Goal: Task Accomplishment & Management: Use online tool/utility

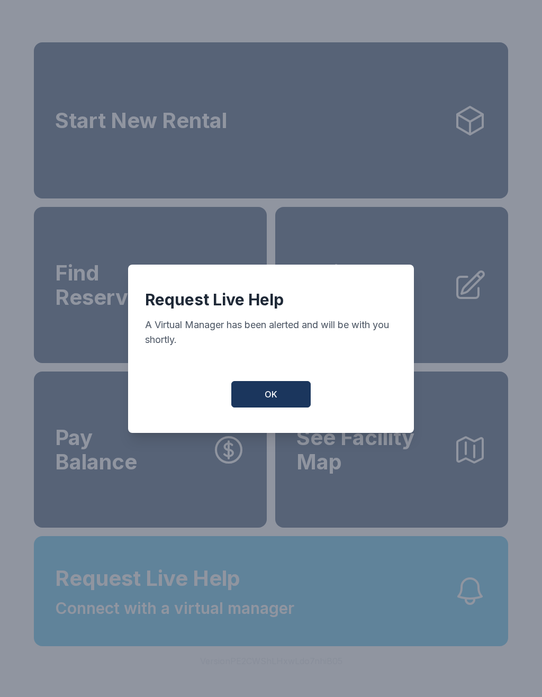
click at [283, 402] on button "OK" at bounding box center [270, 394] width 79 height 26
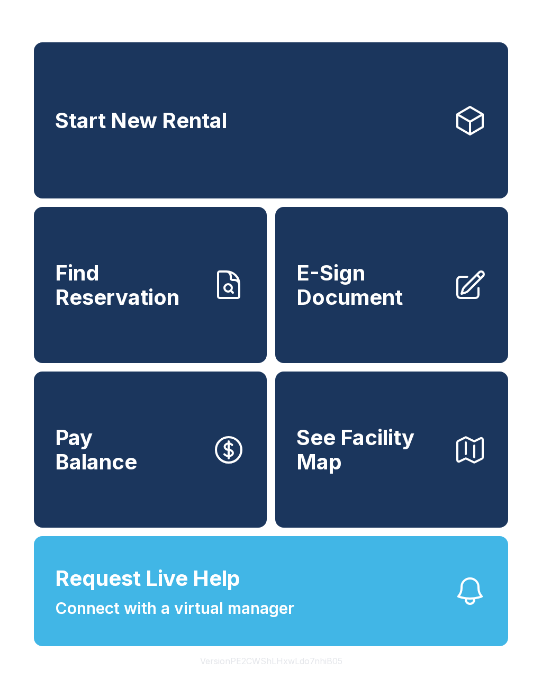
click at [460, 608] on icon "button" at bounding box center [470, 591] width 34 height 34
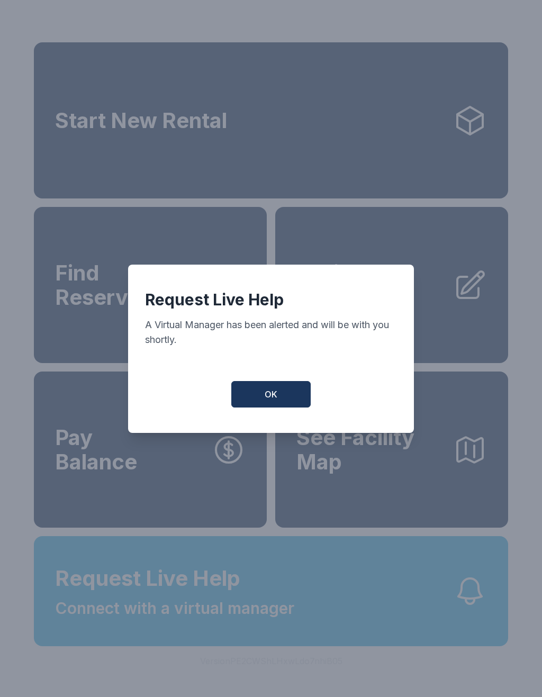
click at [295, 407] on button "OK" at bounding box center [270, 394] width 79 height 26
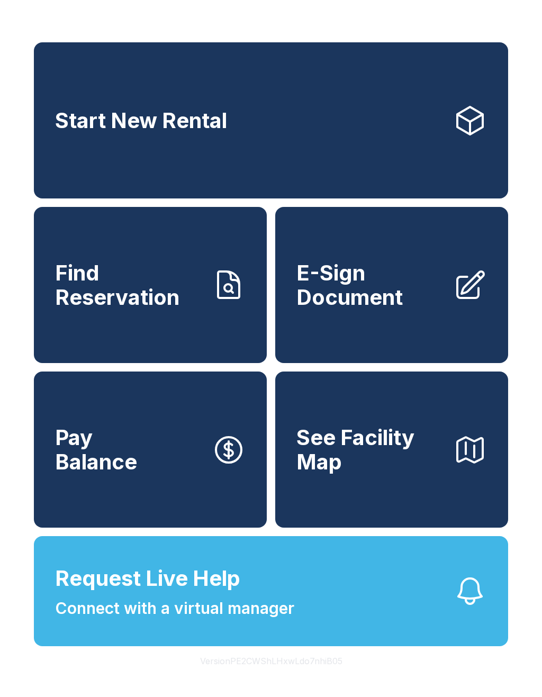
click at [360, 609] on button "Request Live Help Connect with a virtual manager" at bounding box center [271, 591] width 474 height 110
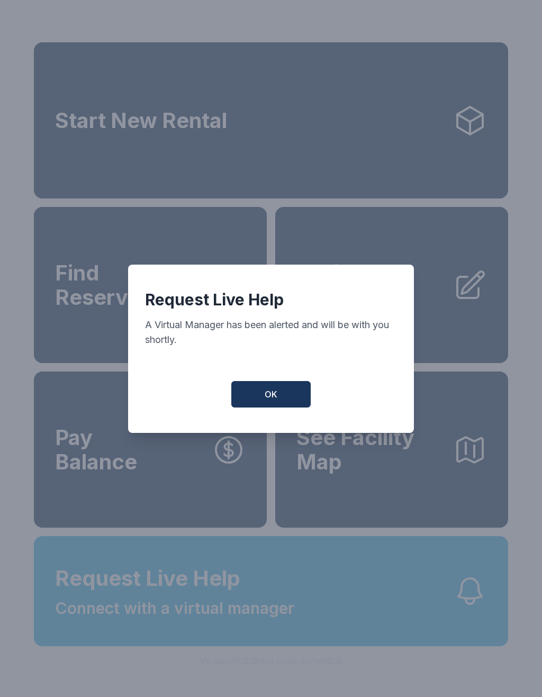
click at [277, 401] on span "OK" at bounding box center [271, 394] width 13 height 13
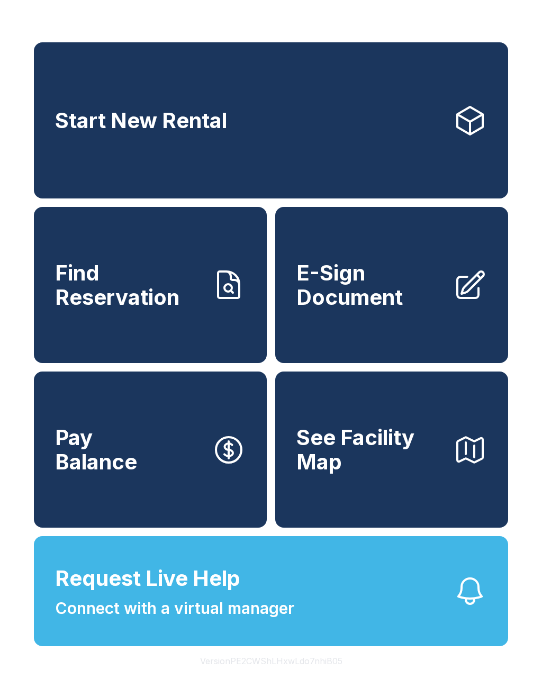
click at [373, 603] on button "Request Live Help Connect with a virtual manager" at bounding box center [271, 591] width 474 height 110
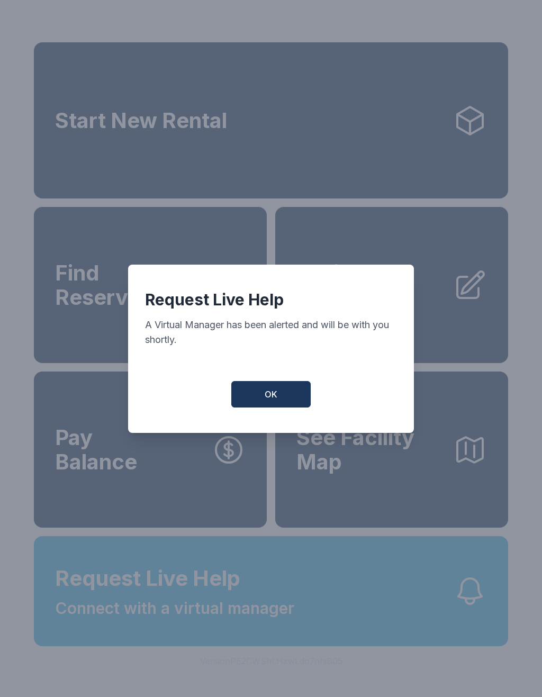
click at [305, 407] on button "OK" at bounding box center [270, 394] width 79 height 26
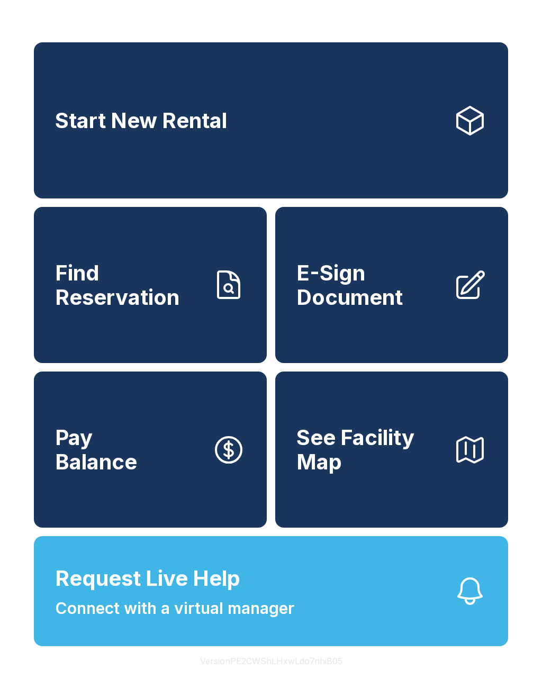
click at [176, 290] on span "Find Reservation" at bounding box center [129, 285] width 148 height 48
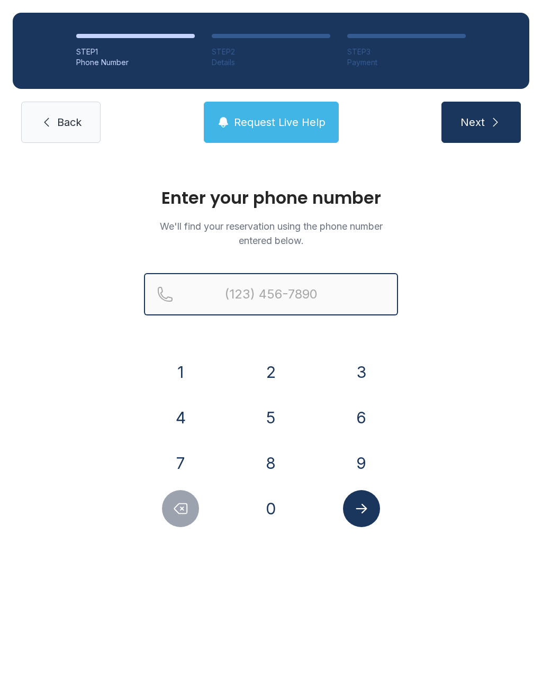
click at [287, 290] on input "Reservation phone number" at bounding box center [271, 294] width 254 height 42
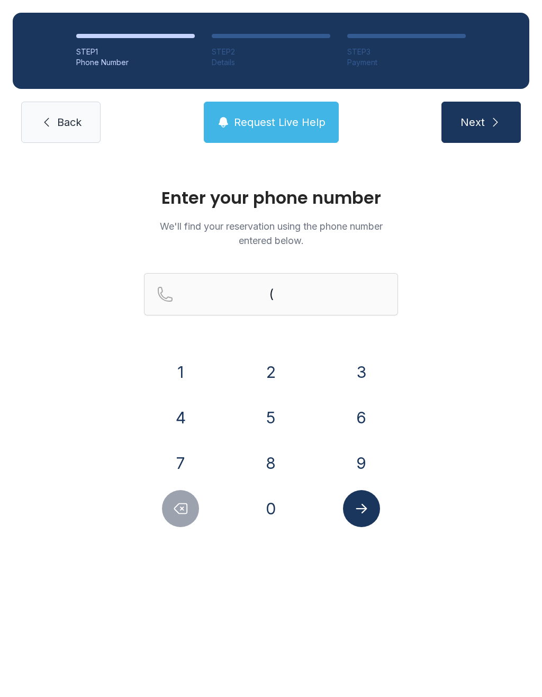
click at [491, 107] on button "Next" at bounding box center [480, 122] width 79 height 41
click at [491, 106] on button "Next" at bounding box center [480, 122] width 79 height 41
click at [469, 139] on button "Next" at bounding box center [480, 122] width 79 height 41
type input "("
click at [280, 122] on span "Request Live Help" at bounding box center [280, 122] width 92 height 15
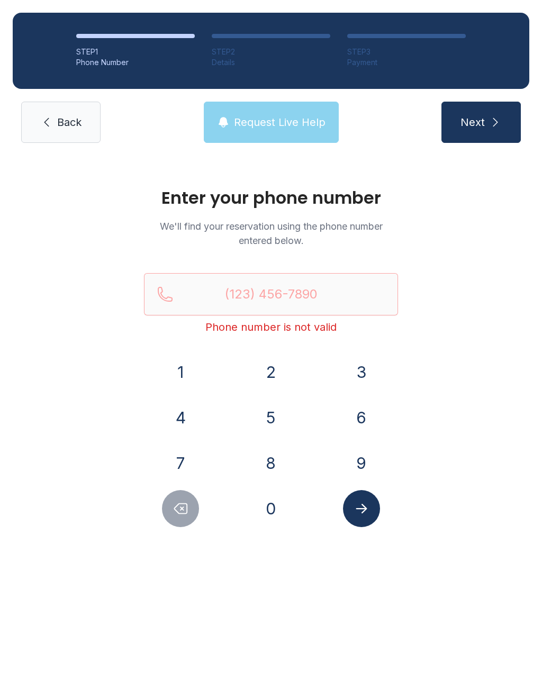
click at [276, 170] on div "Enter your phone number We'll find your reservation using the phone number ente…" at bounding box center [271, 363] width 542 height 414
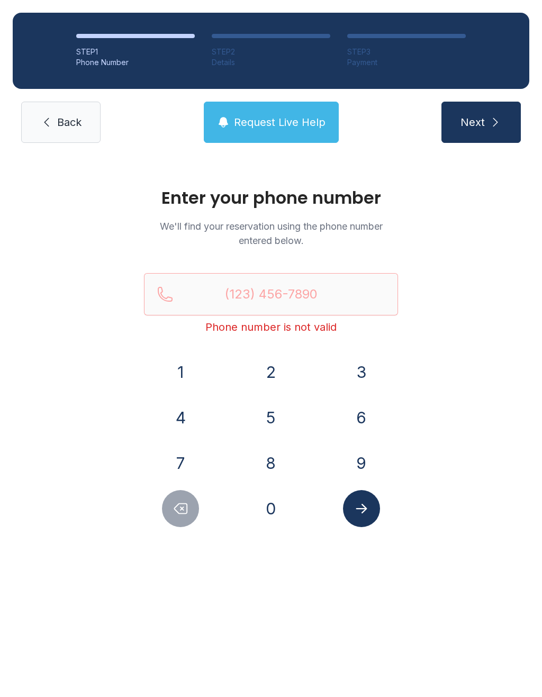
click at [455, 306] on div "Enter your phone number We'll find your reservation using the phone number ente…" at bounding box center [271, 363] width 542 height 414
click at [314, 122] on span "Request Live Help" at bounding box center [280, 122] width 92 height 15
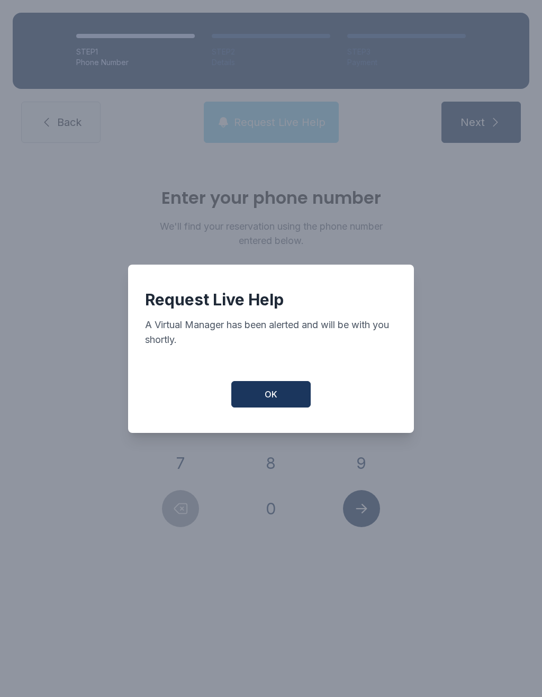
click at [305, 111] on div "Request Live Help A Virtual Manager has been alerted and will be with you short…" at bounding box center [271, 348] width 542 height 697
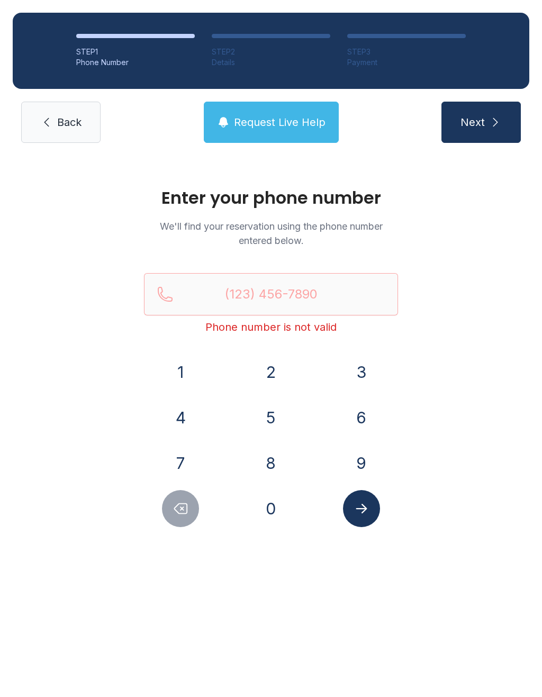
click at [311, 122] on span "Request Live Help" at bounding box center [280, 122] width 92 height 15
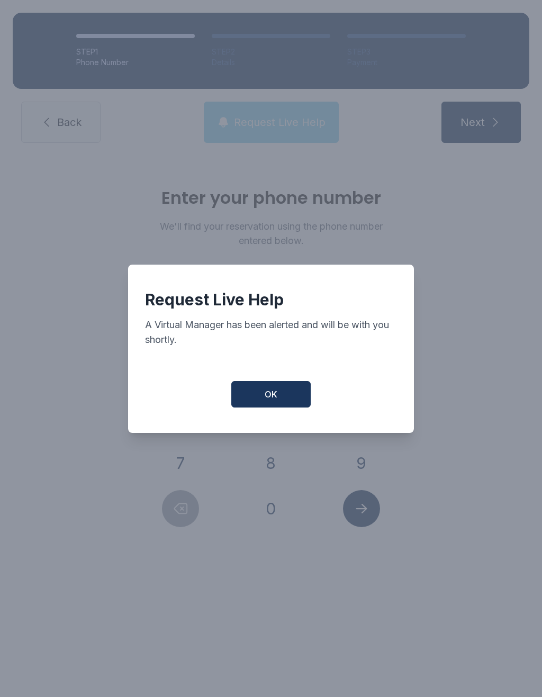
click at [311, 122] on div "Request Live Help A Virtual Manager has been alerted and will be with you short…" at bounding box center [271, 348] width 542 height 697
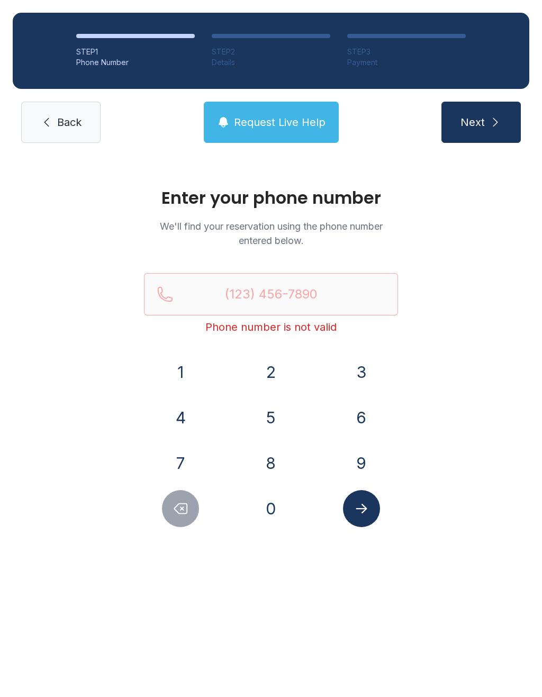
click at [311, 137] on button "Request Live Help" at bounding box center [271, 122] width 135 height 41
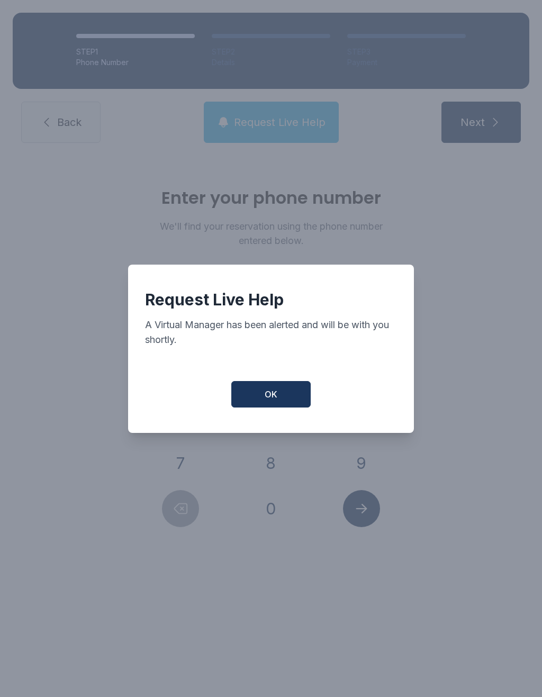
click at [274, 407] on button "OK" at bounding box center [270, 394] width 79 height 26
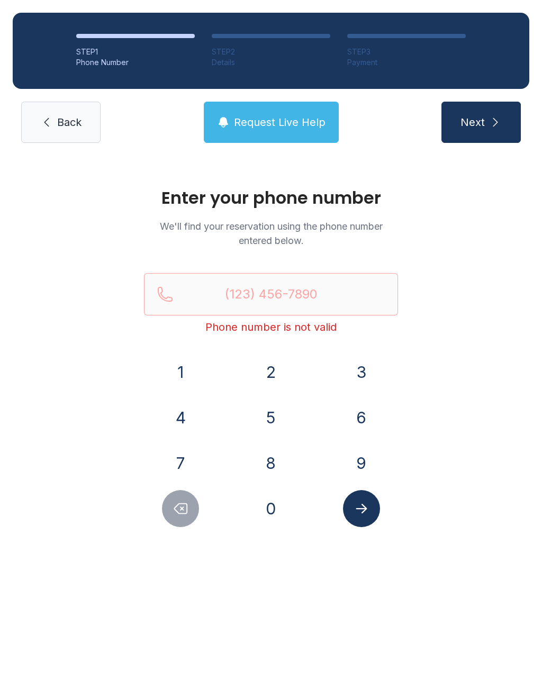
click at [463, 214] on div "Enter your phone number We'll find your reservation using the phone number ente…" at bounding box center [271, 363] width 542 height 414
click at [299, 696] on main "Enter your phone number We'll find your reservation using the phone number ente…" at bounding box center [271, 426] width 542 height 541
click at [475, 108] on button "Next" at bounding box center [480, 122] width 79 height 41
type input "("
click at [79, 90] on div "STEP 1 Phone Number STEP 2 Details STEP 3 Payment Back Request Live Help Next" at bounding box center [271, 78] width 542 height 156
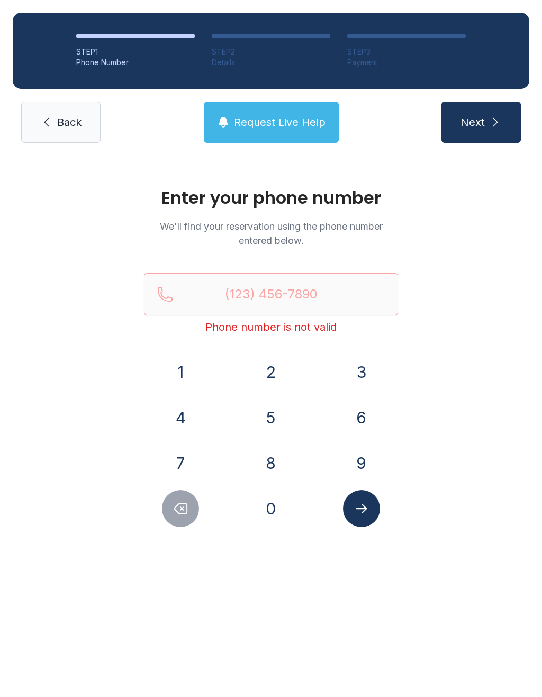
click at [83, 129] on link "Back" at bounding box center [60, 122] width 79 height 41
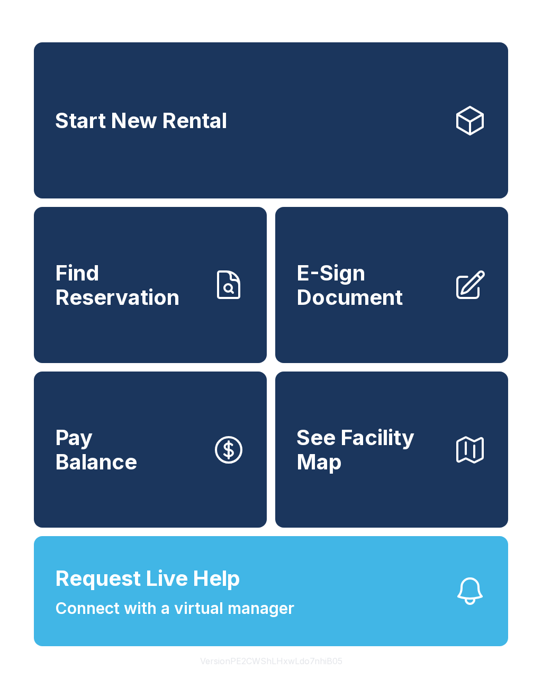
click at [328, 596] on button "Request Live Help Connect with a virtual manager" at bounding box center [271, 591] width 474 height 110
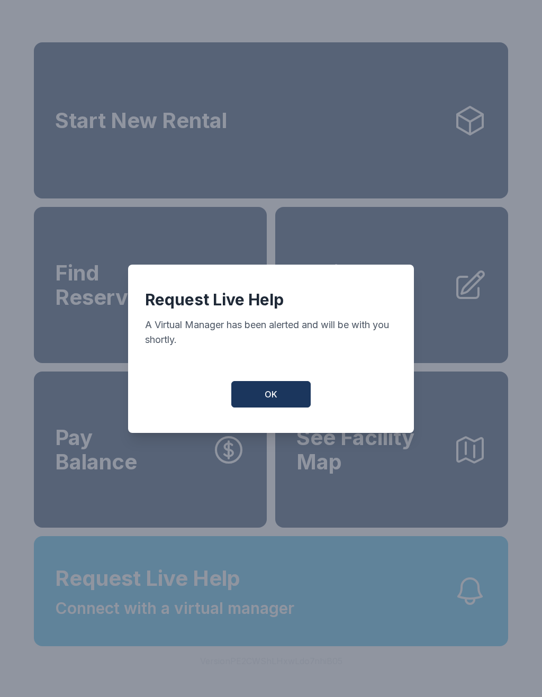
click at [266, 401] on span "OK" at bounding box center [271, 394] width 13 height 13
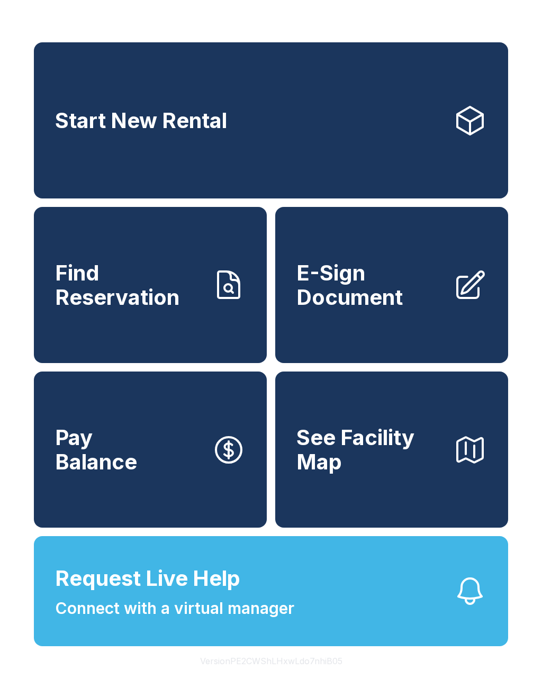
click at [447, 310] on link "E-Sign Document" at bounding box center [391, 285] width 233 height 156
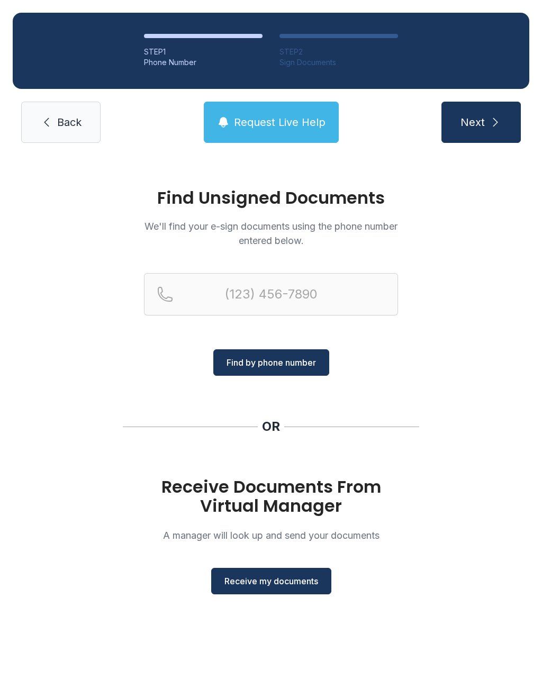
click at [273, 584] on span "Receive my documents" at bounding box center [271, 581] width 94 height 13
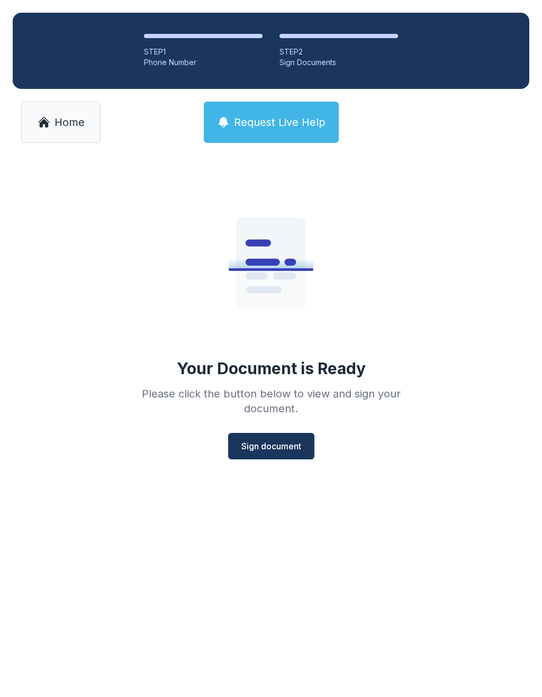
click at [270, 450] on span "Sign document" at bounding box center [271, 446] width 60 height 13
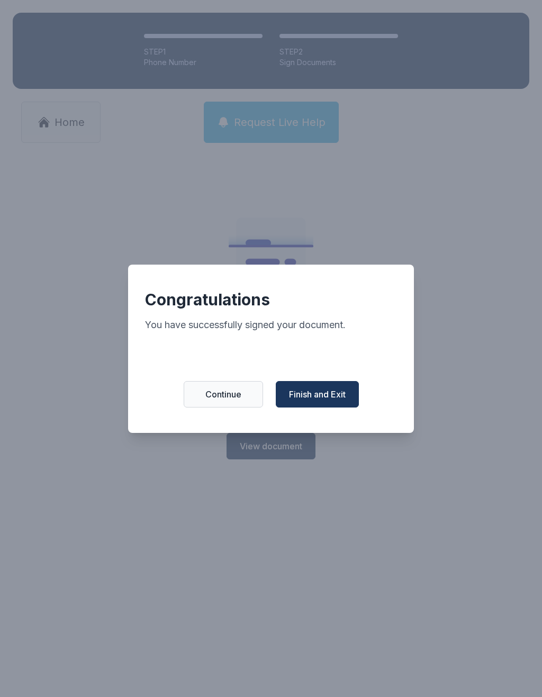
click at [320, 398] on span "Finish and Exit" at bounding box center [317, 394] width 57 height 13
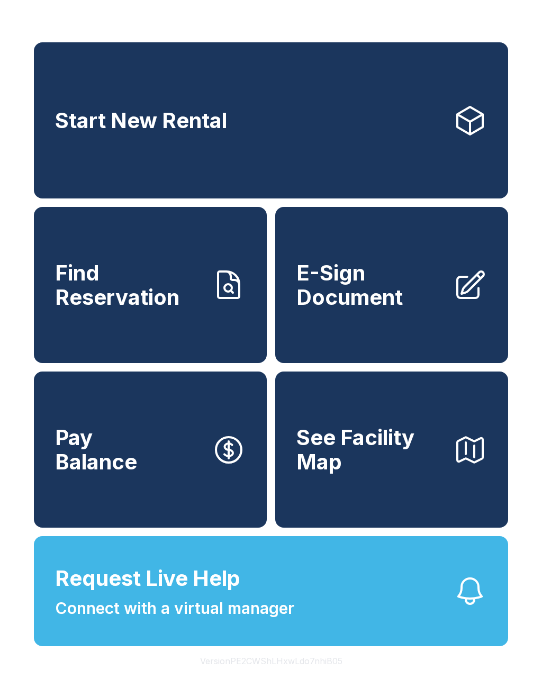
click at [405, 283] on span "E-Sign Document" at bounding box center [370, 285] width 148 height 48
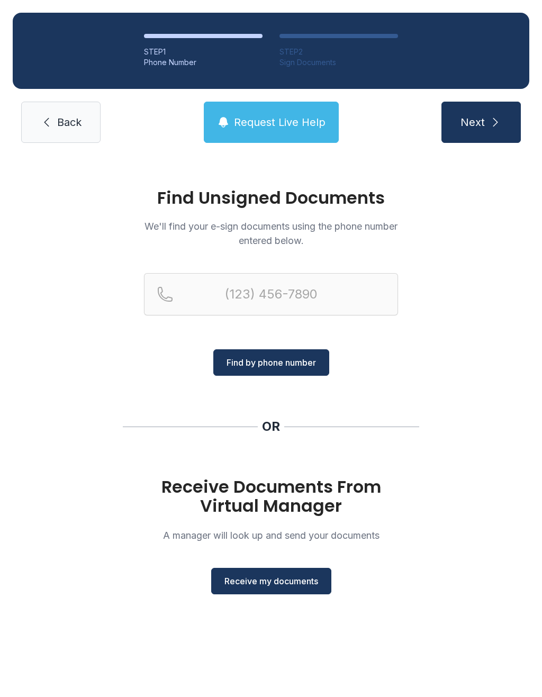
click at [279, 576] on span "Receive my documents" at bounding box center [271, 581] width 94 height 13
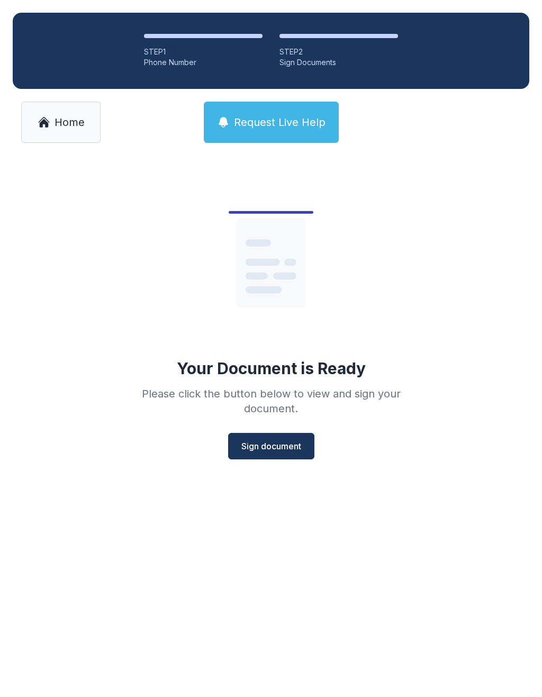
click at [279, 443] on span "Sign document" at bounding box center [271, 446] width 60 height 13
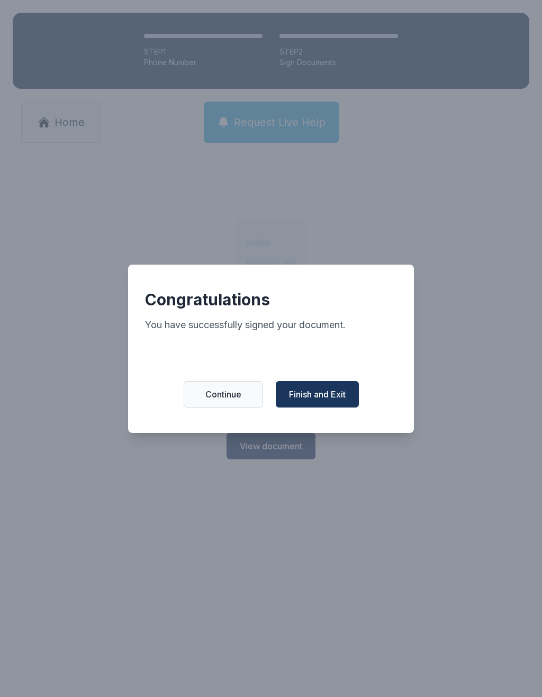
click at [327, 401] on span "Finish and Exit" at bounding box center [317, 394] width 57 height 13
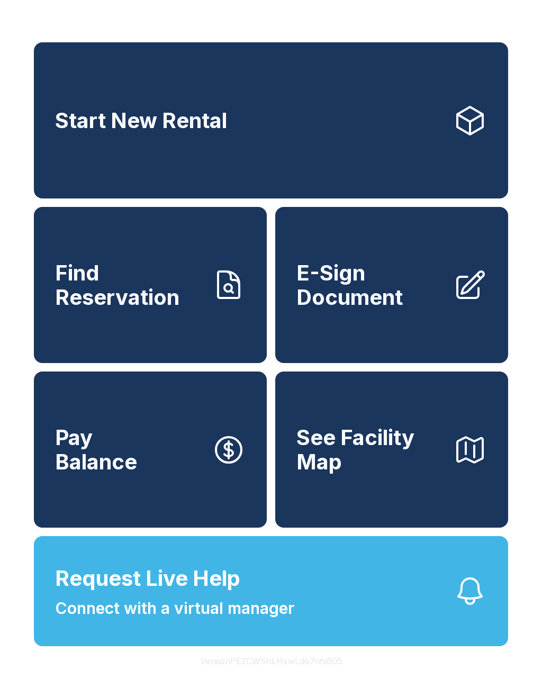
click at [420, 298] on span "E-Sign Document" at bounding box center [370, 285] width 148 height 48
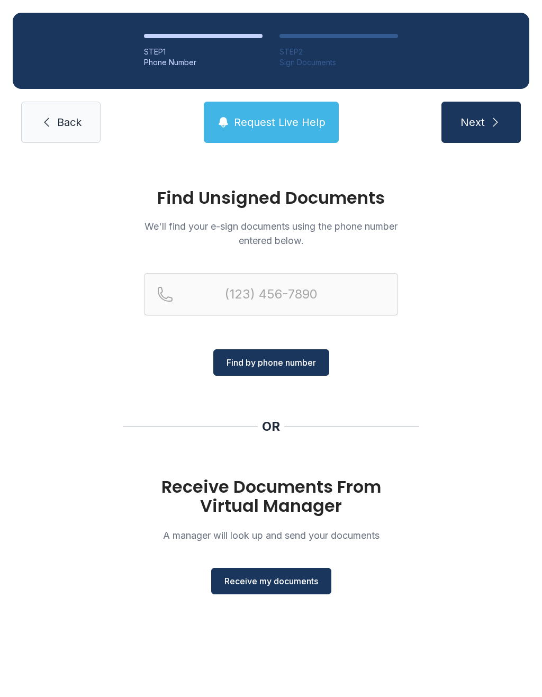
click at [266, 585] on span "Receive my documents" at bounding box center [271, 581] width 94 height 13
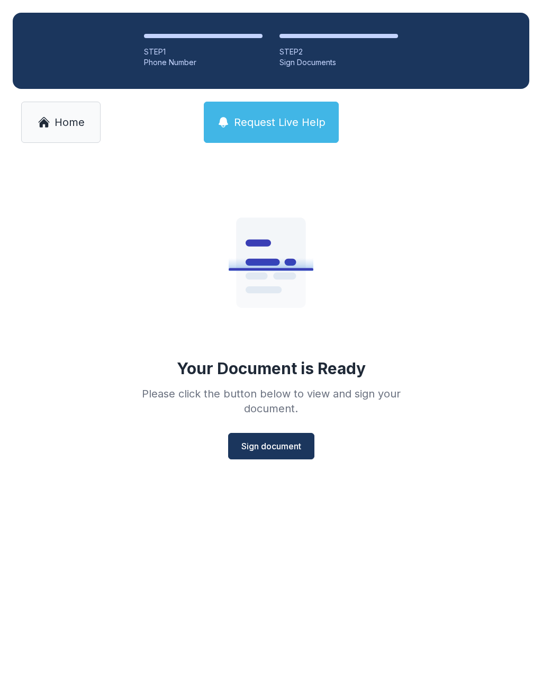
click at [265, 450] on span "Sign document" at bounding box center [271, 446] width 60 height 13
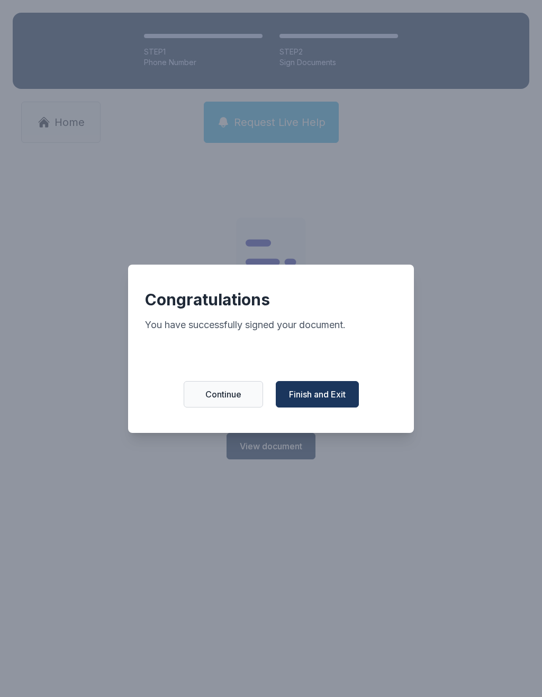
click at [338, 401] on span "Finish and Exit" at bounding box center [317, 394] width 57 height 13
